Goal: Find specific page/section: Locate a particular part of the current website

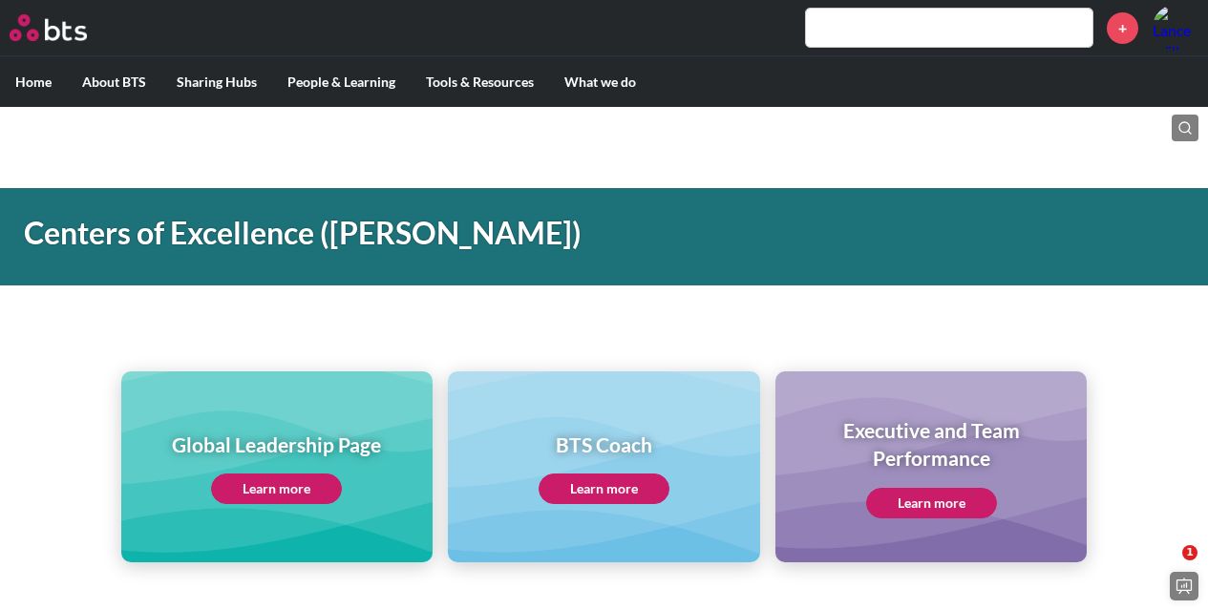
scroll to position [670, 0]
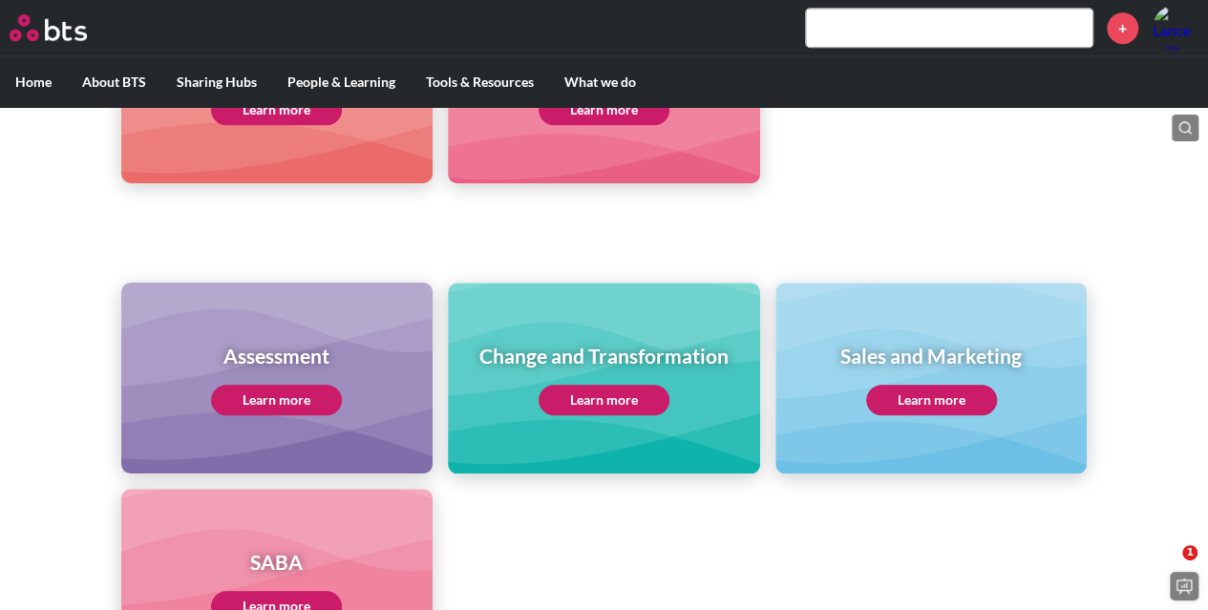
click at [831, 26] on input "text" at bounding box center [949, 28] width 287 height 38
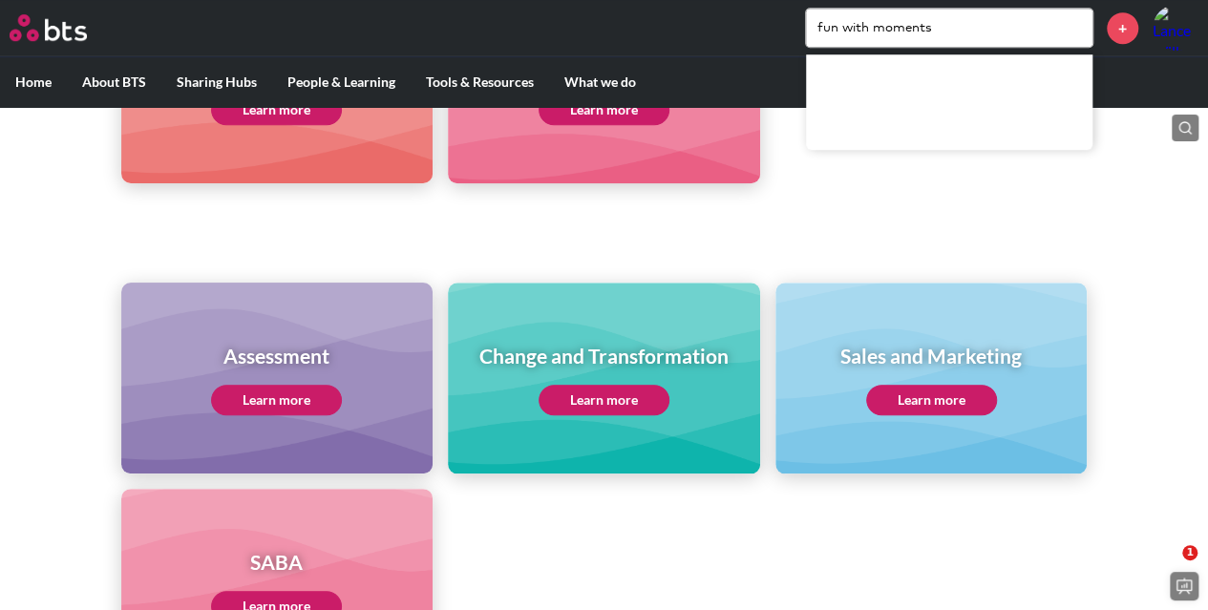
type input "fun with moments"
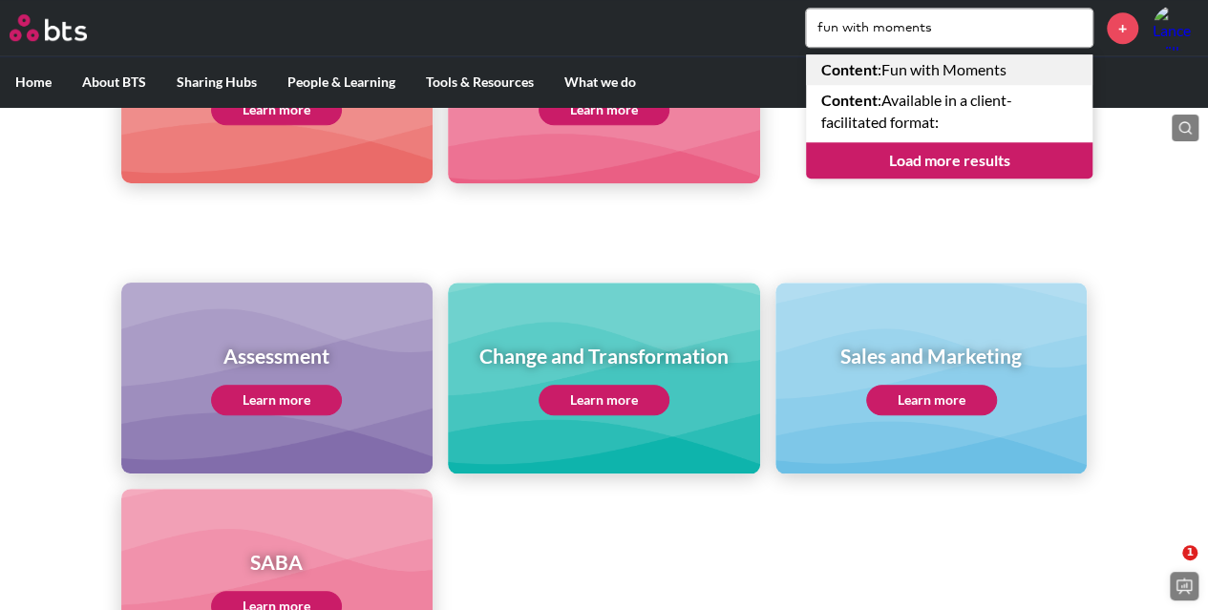
click at [962, 70] on link "Content : Fun with Moments" at bounding box center [949, 69] width 287 height 31
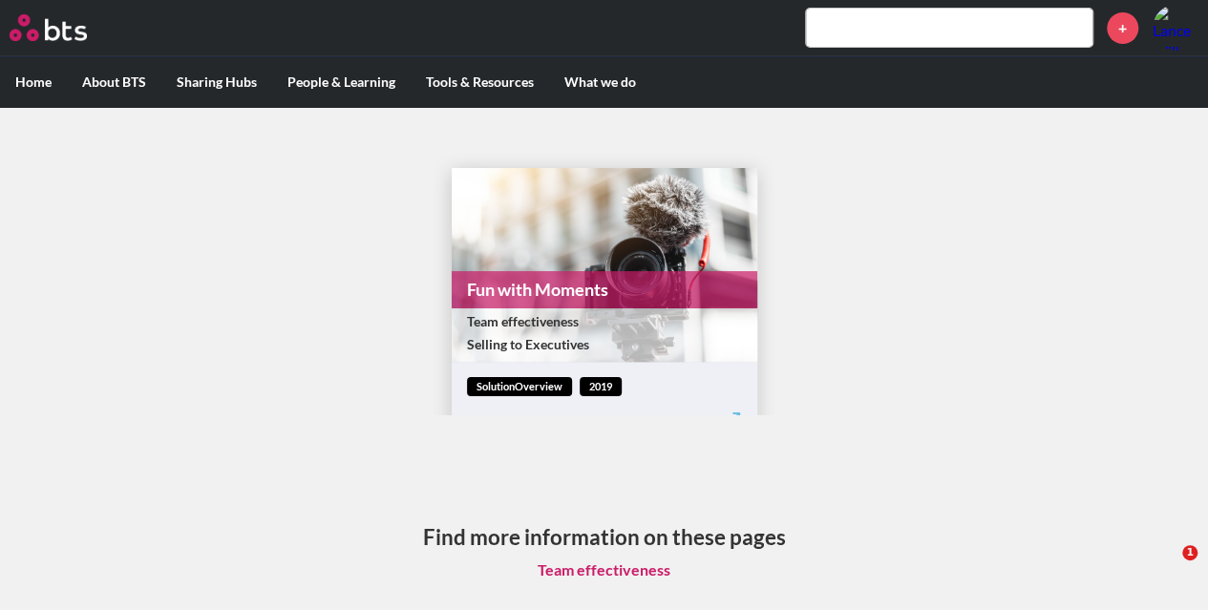
scroll to position [42, 0]
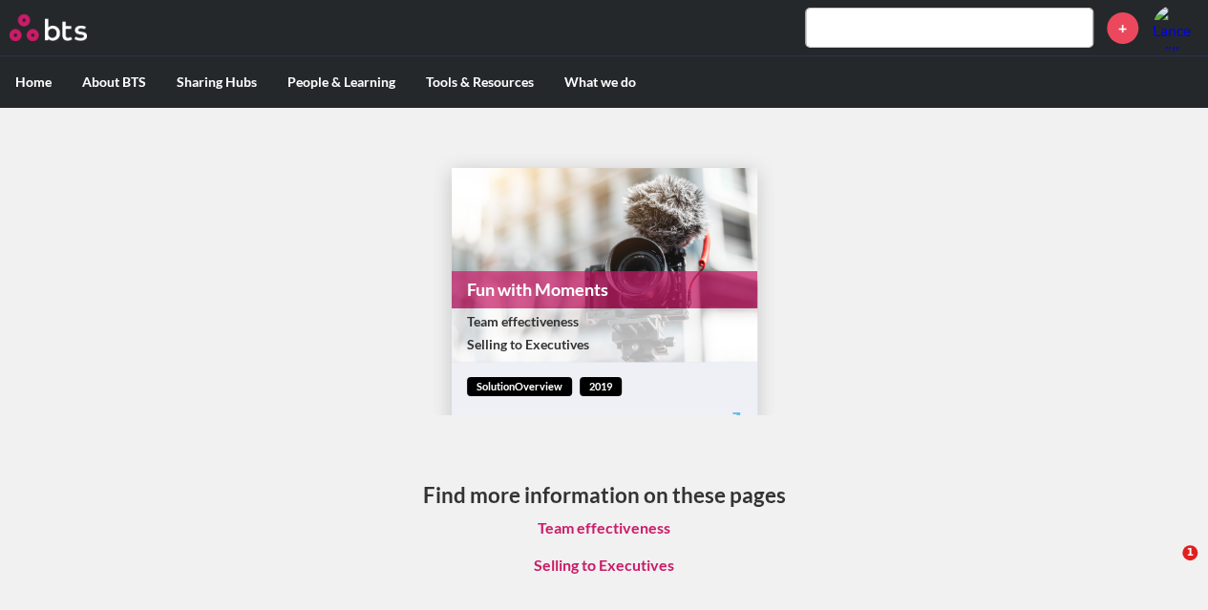
click at [528, 284] on link "Fun with Moments" at bounding box center [605, 289] width 306 height 37
click at [965, 28] on input "text" at bounding box center [949, 28] width 287 height 38
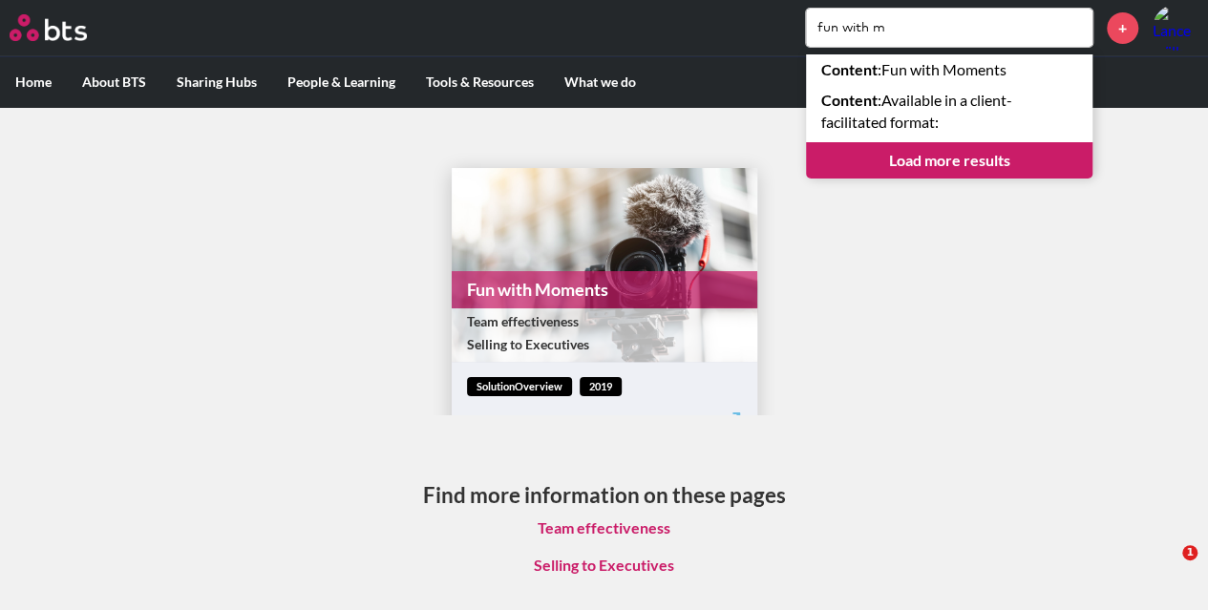
type input "fun with m"
click at [942, 160] on link "Load more results" at bounding box center [949, 160] width 287 height 36
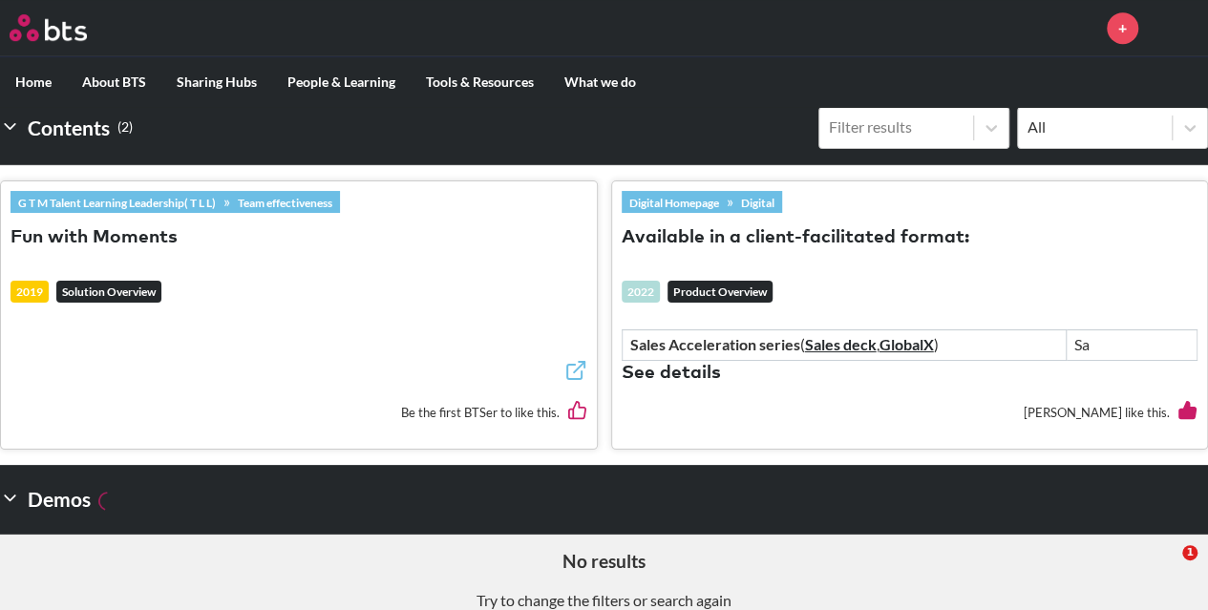
scroll to position [572, 0]
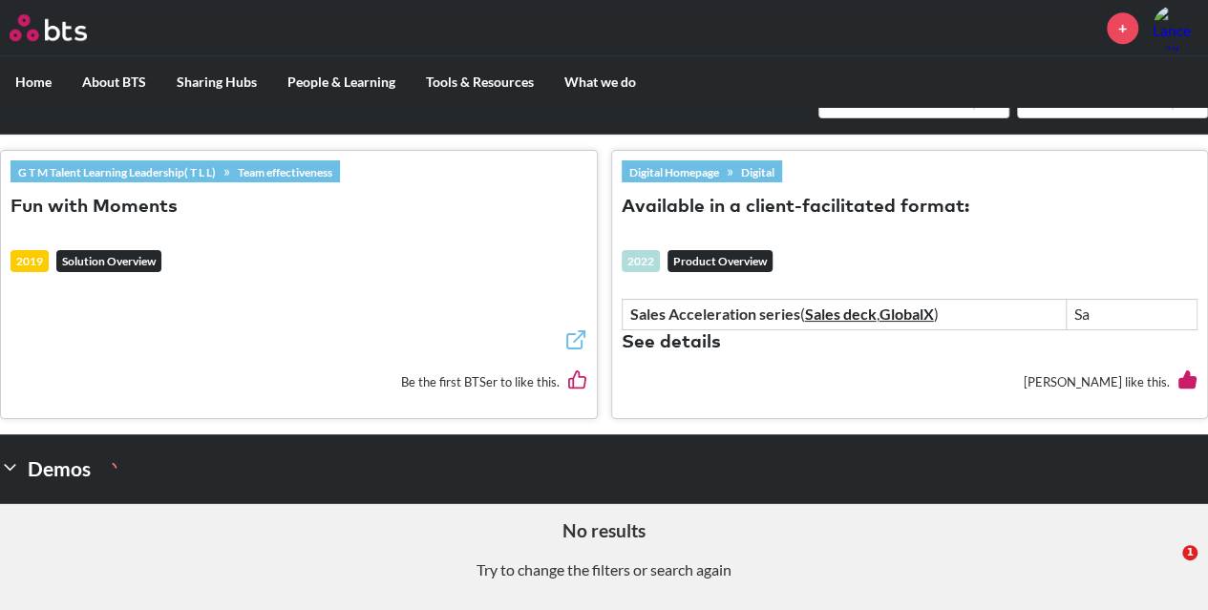
click at [711, 199] on button "Available in a client-facilitated format:" at bounding box center [796, 208] width 348 height 26
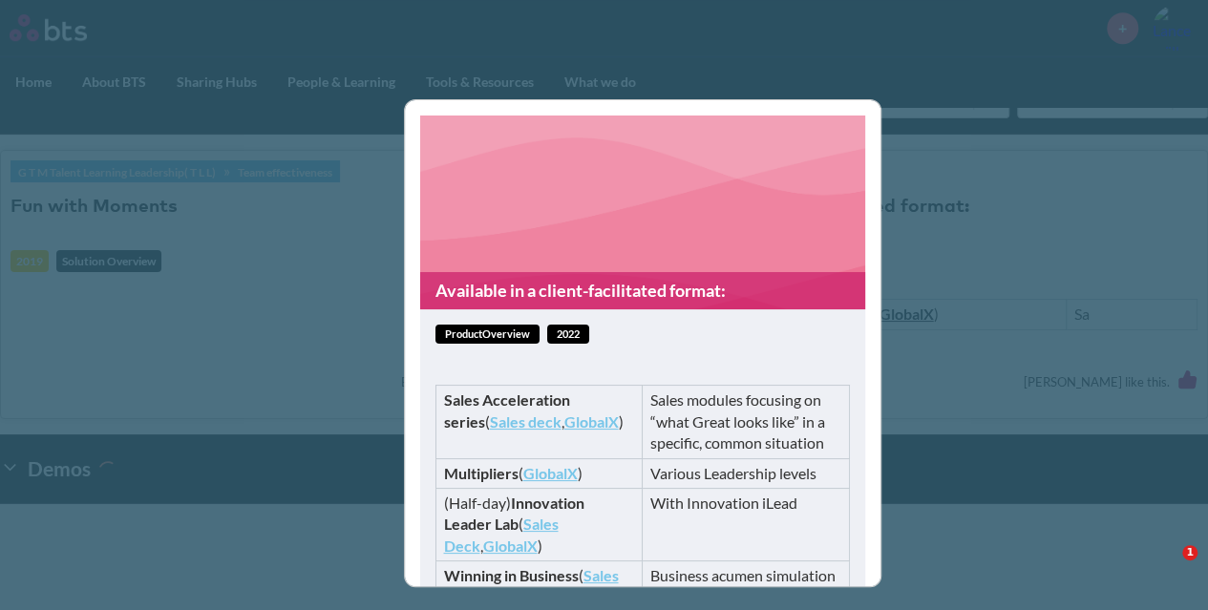
click at [490, 423] on link "Sales deck" at bounding box center [526, 422] width 72 height 18
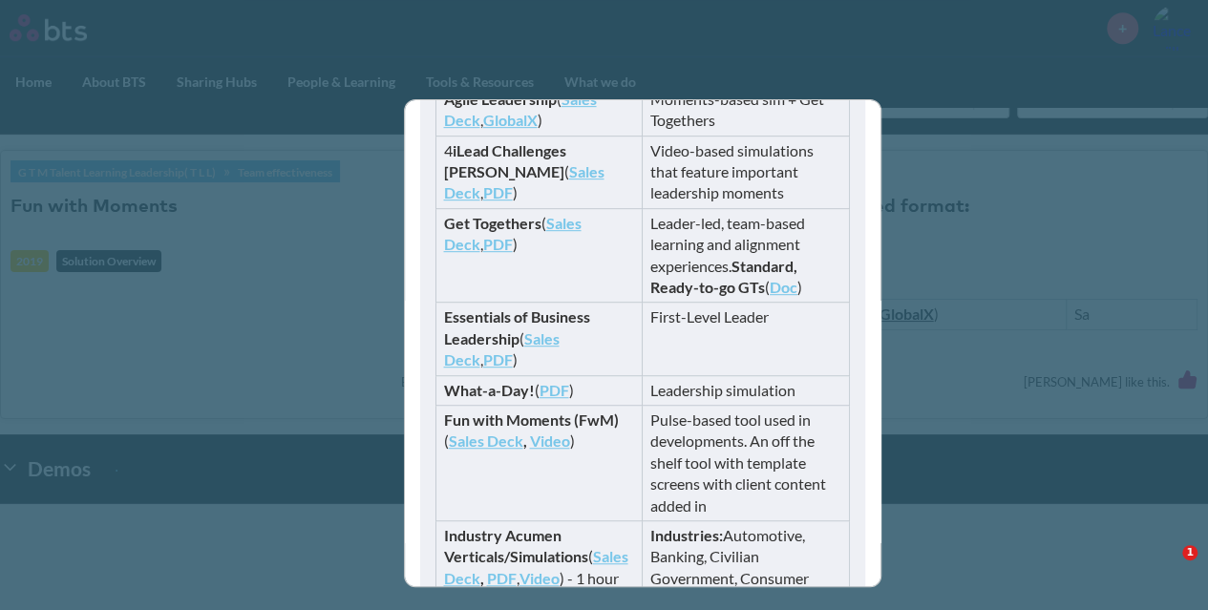
scroll to position [669, 0]
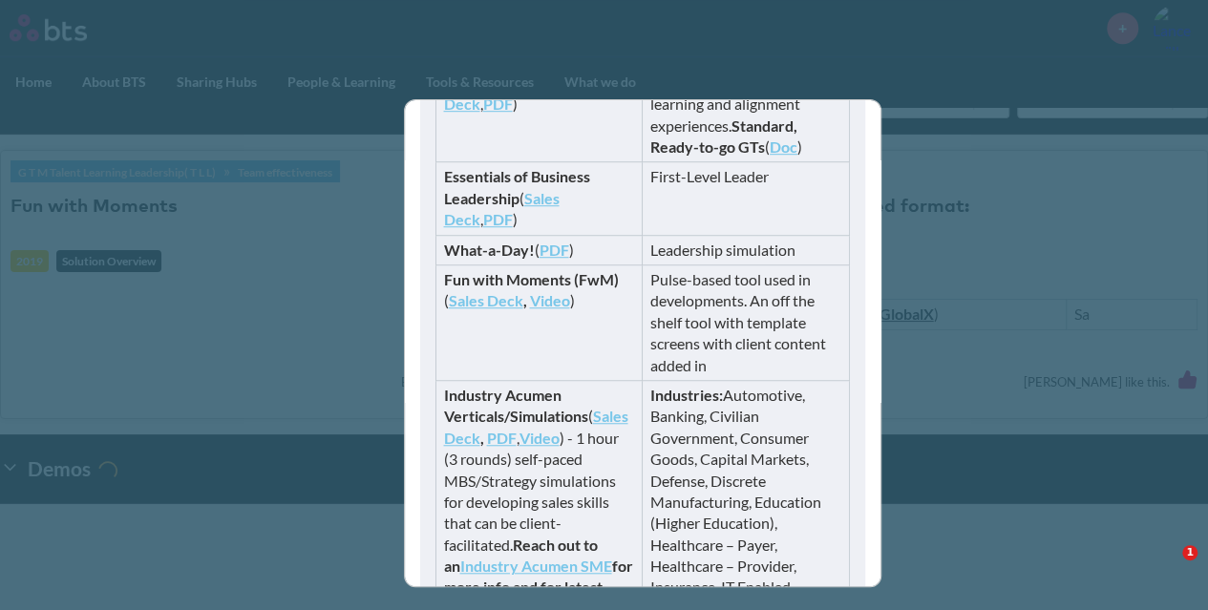
click at [476, 297] on link "Sales Deck" at bounding box center [486, 300] width 75 height 18
